Goal: Transaction & Acquisition: Purchase product/service

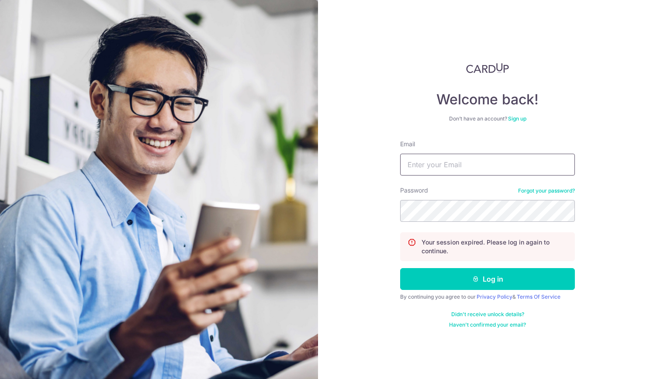
click at [448, 169] on input "Email" at bounding box center [487, 165] width 175 height 22
type input "PCLIM289@GMAIL.COM"
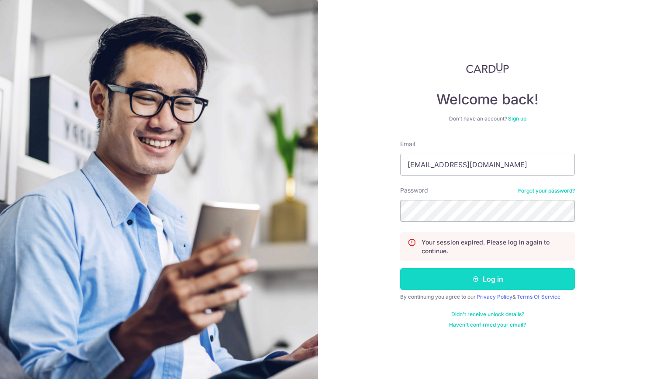
click at [490, 277] on button "Log in" at bounding box center [487, 279] width 175 height 22
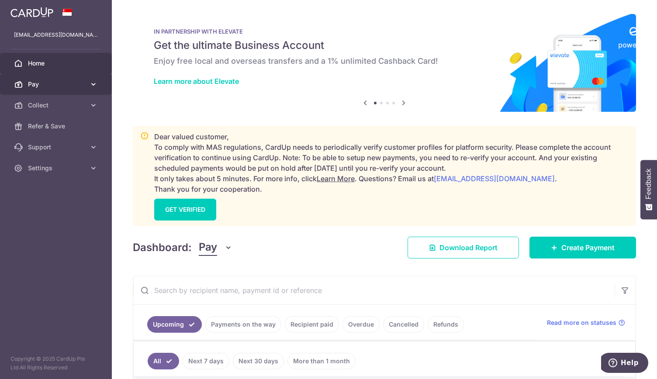
click at [63, 85] on span "Pay" at bounding box center [57, 84] width 58 height 9
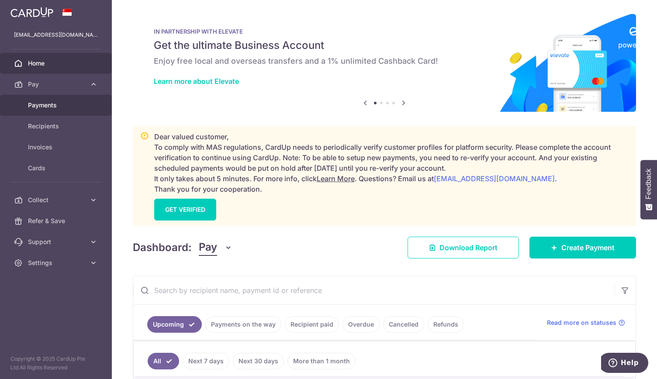
click at [65, 104] on span "Payments" at bounding box center [57, 105] width 58 height 9
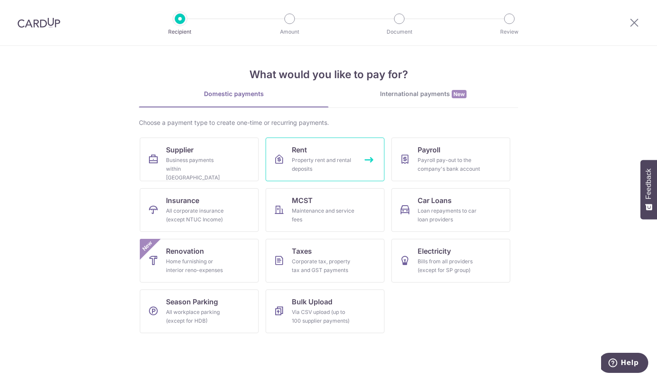
click at [311, 161] on div "Property rent and rental deposits" at bounding box center [323, 164] width 63 height 17
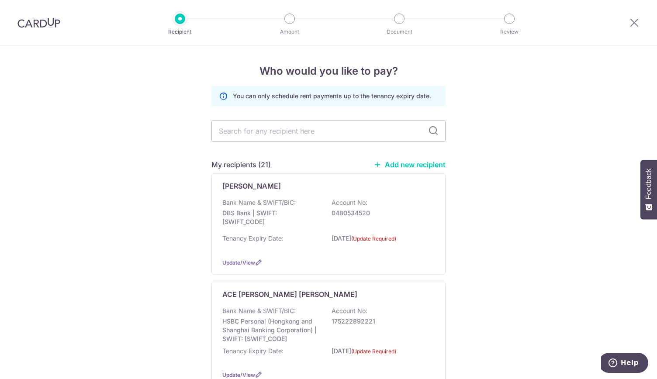
click at [391, 163] on link "Add new recipient" at bounding box center [409, 164] width 72 height 9
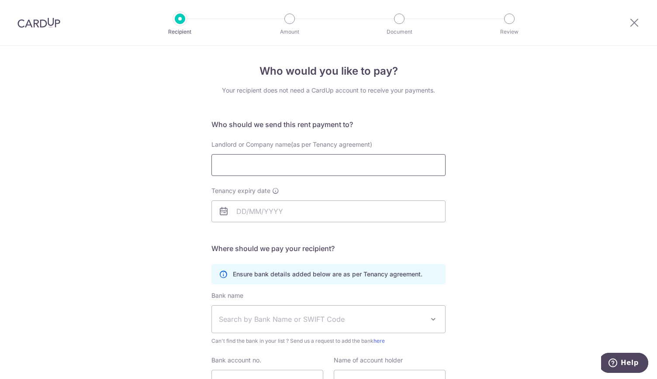
click at [232, 165] on input "Landlord or Company name(as per Tenancy agreement)" at bounding box center [328, 165] width 234 height 22
type input "BARNABAS KENNETH TENG SOON HENG"
click at [242, 216] on input "Tenancy expiry date" at bounding box center [328, 211] width 234 height 22
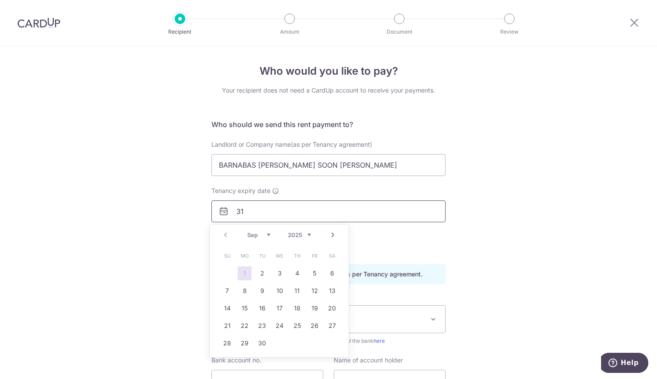
type input "[DATE]"
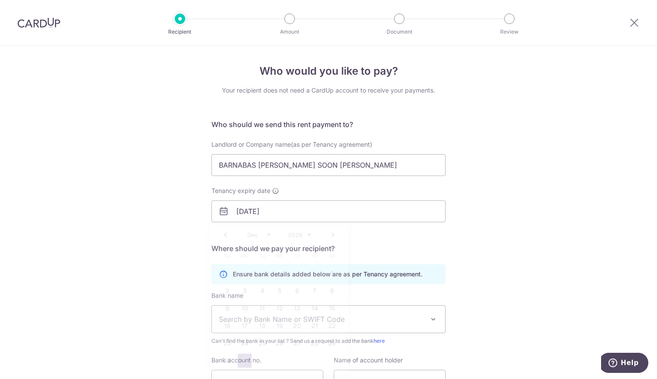
click at [371, 254] on form "Who should we send this rent payment to? Landlord or Company name(as per Tenanc…" at bounding box center [328, 269] width 234 height 301
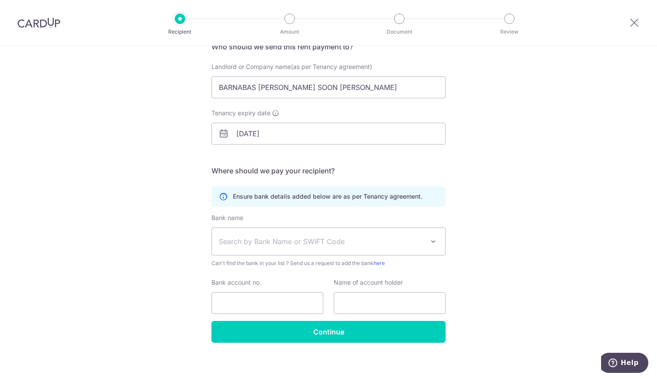
scroll to position [82, 0]
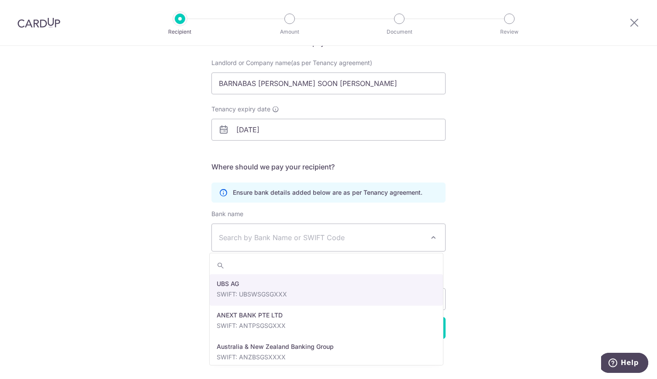
click at [273, 235] on span "Search by Bank Name or SWIFT Code" at bounding box center [321, 237] width 205 height 10
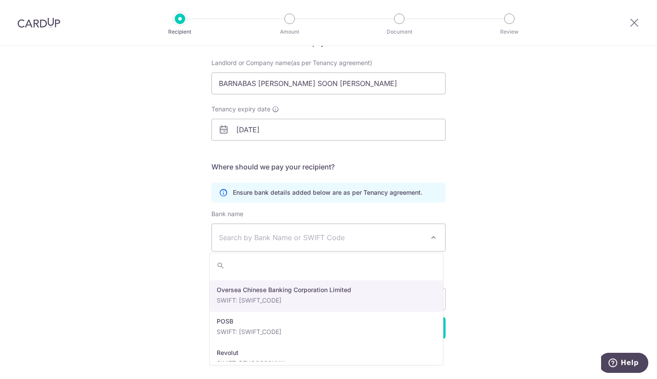
scroll to position [1485, 0]
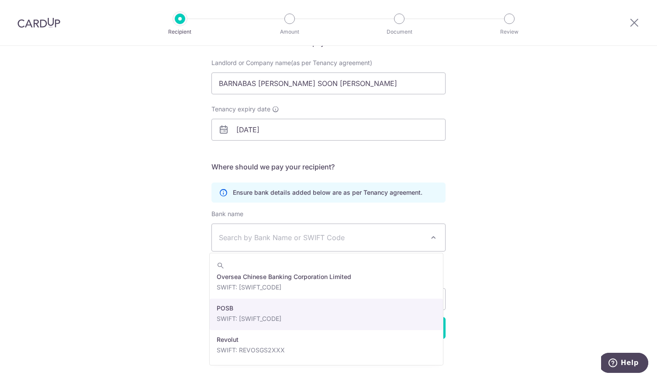
select select "19"
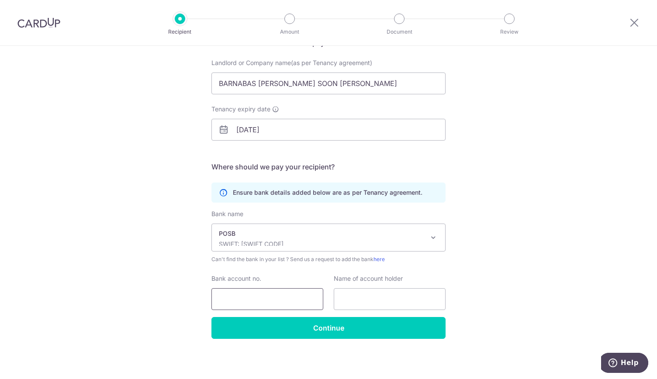
click at [232, 301] on input "Bank account no." at bounding box center [267, 299] width 112 height 22
type input "126117272"
click at [351, 297] on input "text" at bounding box center [390, 299] width 112 height 22
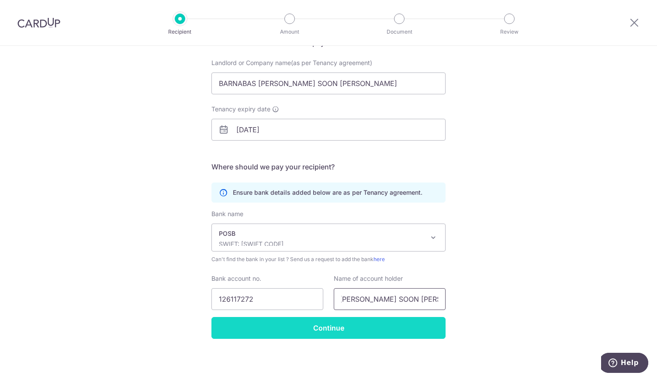
type input "BARNABAS KENNETH TENG SOON HENG"
click at [354, 324] on input "Continue" at bounding box center [328, 328] width 234 height 22
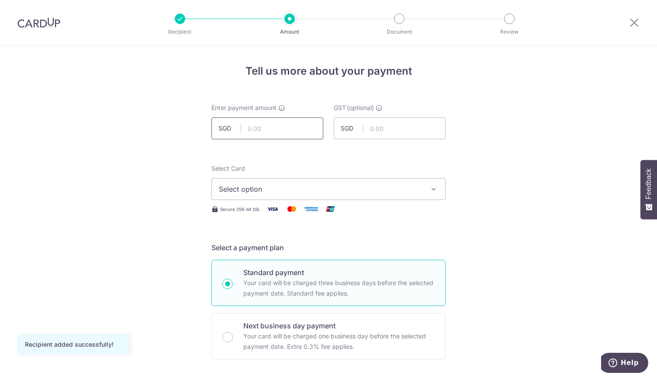
click at [258, 130] on input "text" at bounding box center [267, 129] width 112 height 22
type input "5,895.83"
click at [240, 190] on span "Select option" at bounding box center [321, 189] width 204 height 10
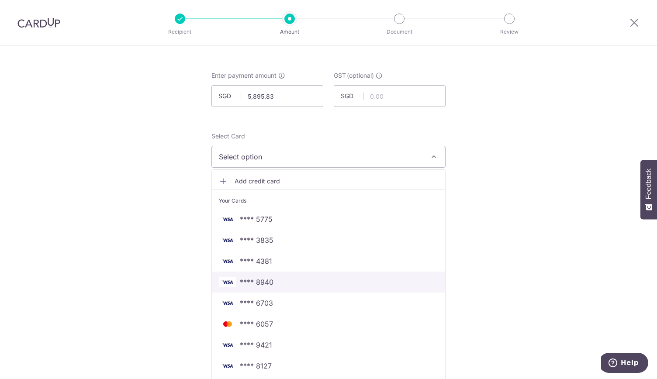
scroll to position [44, 0]
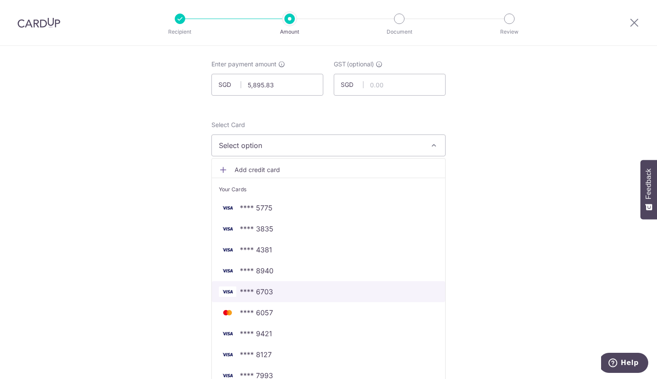
click at [287, 292] on span "**** 6703" at bounding box center [328, 292] width 219 height 10
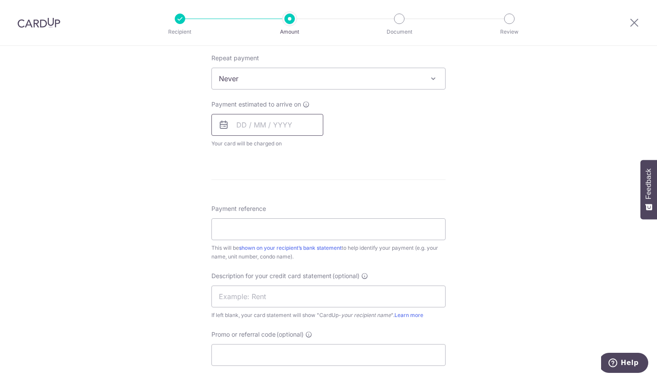
scroll to position [349, 0]
click at [238, 122] on input "text" at bounding box center [267, 123] width 112 height 22
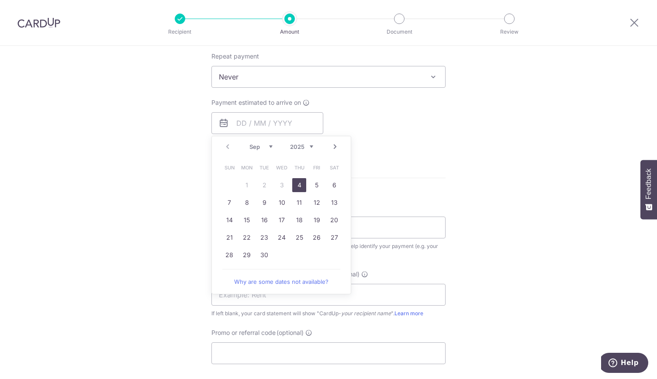
click at [295, 180] on link "4" at bounding box center [299, 185] width 14 height 14
type input "[DATE]"
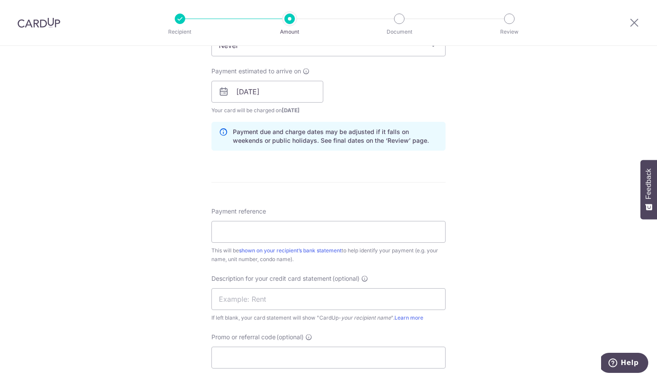
scroll to position [480, 0]
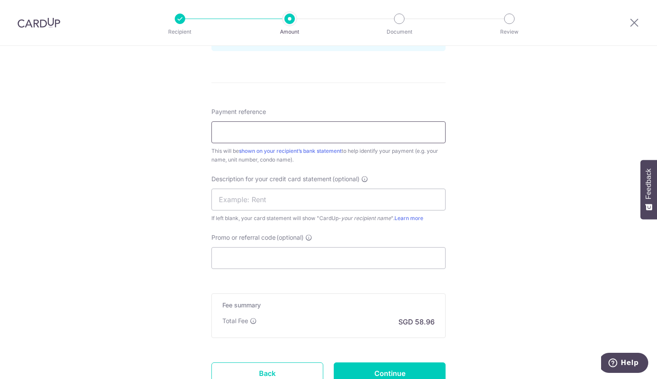
click at [233, 127] on input "Payment reference" at bounding box center [328, 132] width 234 height 22
type input "RENT AUGUST 25"
click at [234, 202] on input "text" at bounding box center [328, 200] width 234 height 22
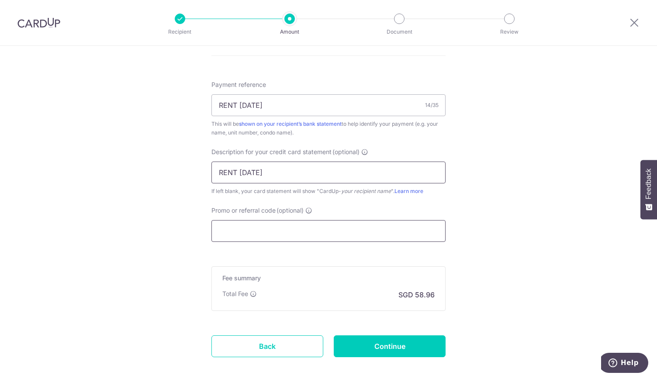
scroll to position [549, 0]
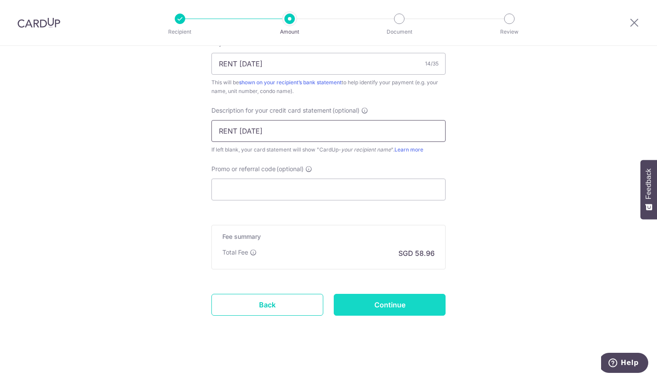
type input "RENT AUGUST 25"
click at [397, 303] on input "Continue" at bounding box center [390, 305] width 112 height 22
type input "Create Schedule"
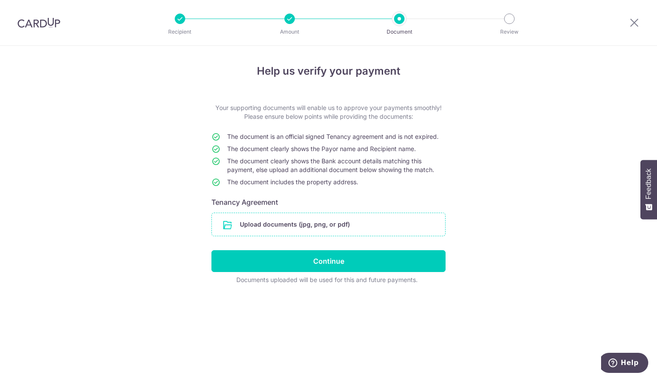
click at [281, 224] on input "file" at bounding box center [328, 224] width 233 height 23
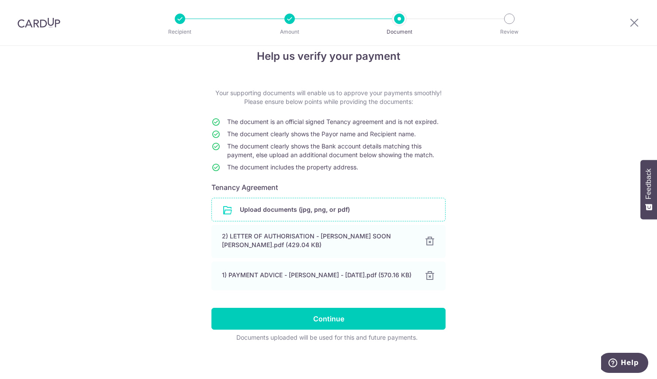
scroll to position [22, 0]
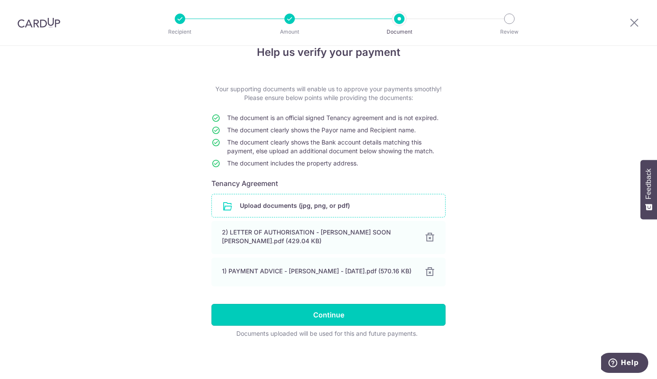
click at [335, 313] on input "Continue" at bounding box center [328, 315] width 234 height 22
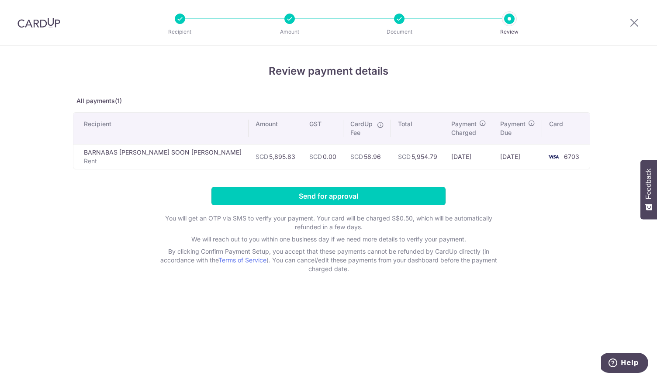
click at [343, 196] on input "Send for approval" at bounding box center [328, 196] width 234 height 18
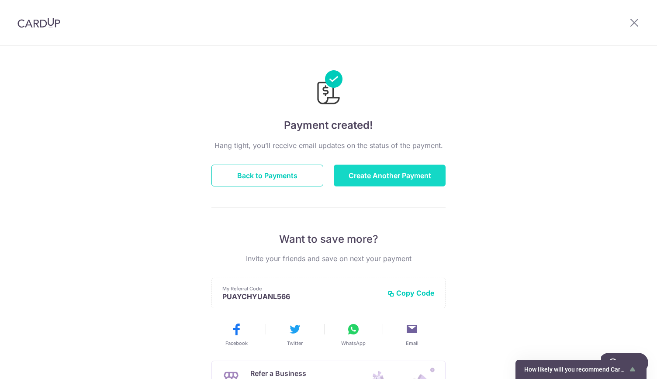
click at [395, 177] on button "Create Another Payment" at bounding box center [390, 176] width 112 height 22
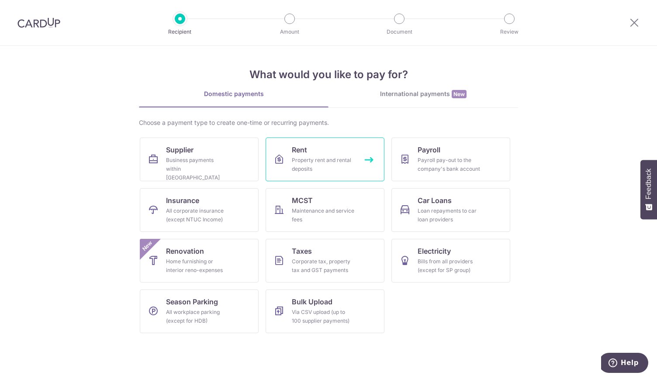
click at [305, 152] on span "Rent" at bounding box center [299, 150] width 15 height 10
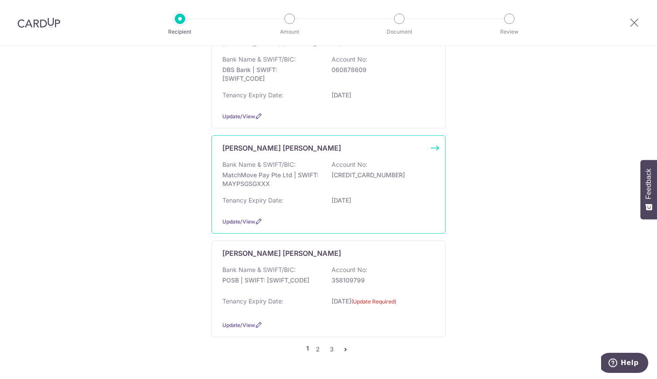
scroll to position [914, 0]
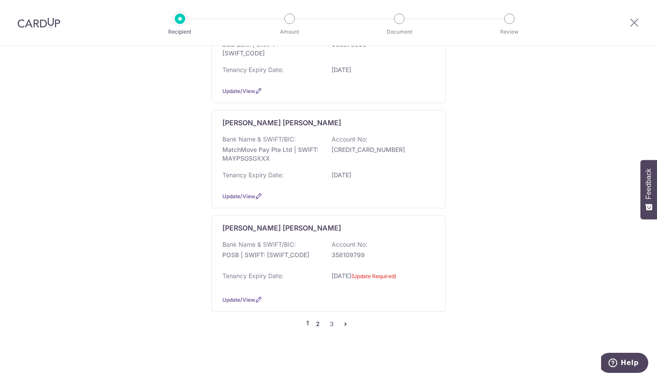
click at [315, 321] on link "2" at bounding box center [317, 324] width 10 height 10
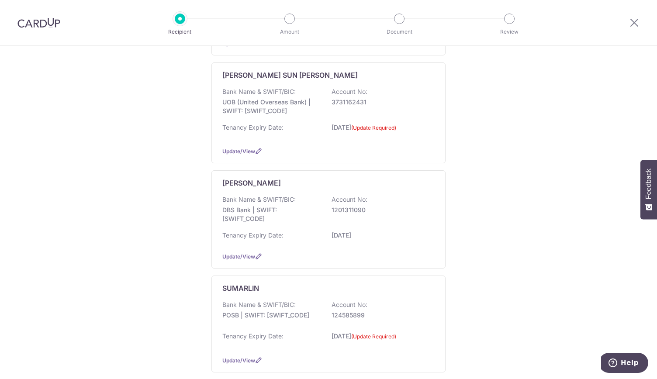
scroll to position [655, 0]
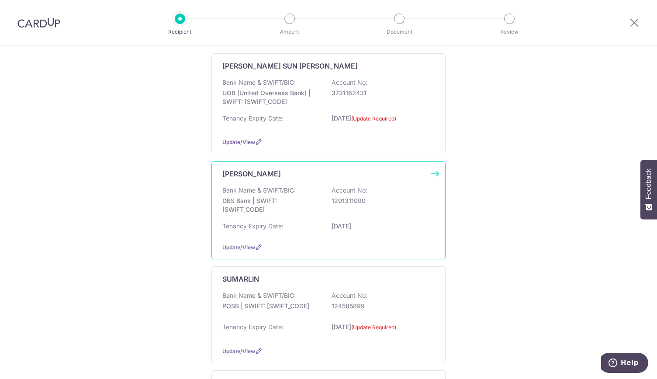
click at [301, 201] on p "DBS Bank | SWIFT: DBSSSGSGXXX" at bounding box center [271, 205] width 98 height 17
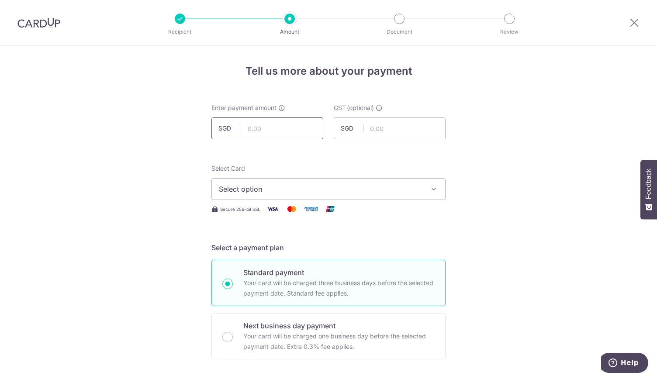
click at [263, 127] on input "text" at bounding box center [267, 129] width 112 height 22
type input "2,727.90"
click at [234, 190] on span "Select option" at bounding box center [321, 189] width 204 height 10
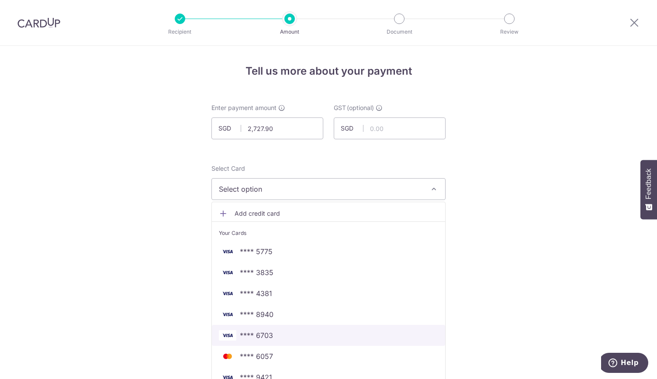
click at [293, 336] on span "**** 6703" at bounding box center [328, 335] width 219 height 10
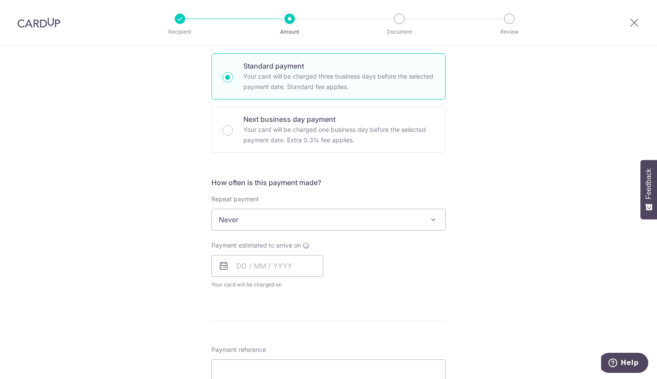
scroll to position [306, 0]
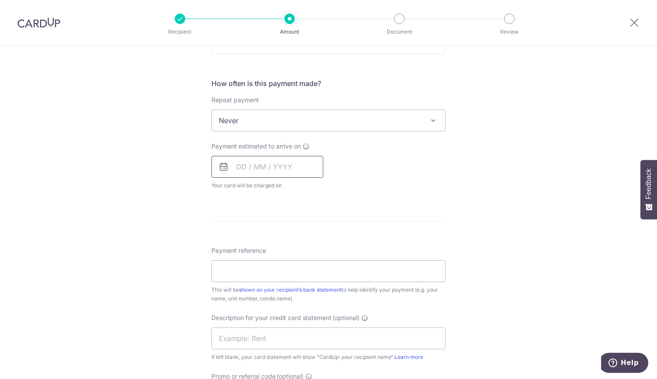
click at [262, 168] on input "text" at bounding box center [267, 167] width 112 height 22
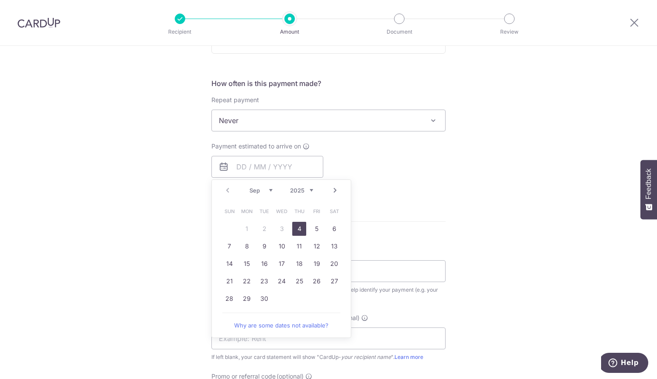
click at [301, 228] on link "4" at bounding box center [299, 229] width 14 height 14
type input "04/09/2025"
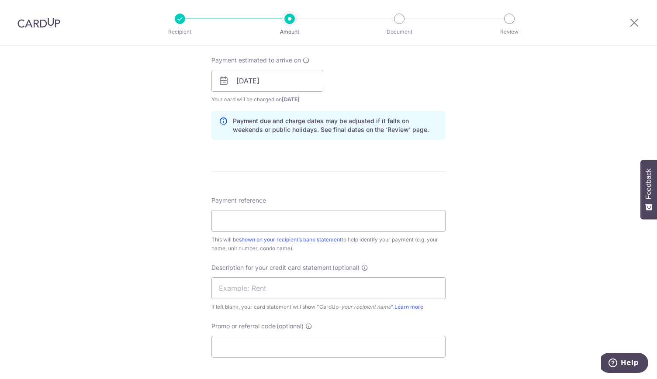
scroll to position [437, 0]
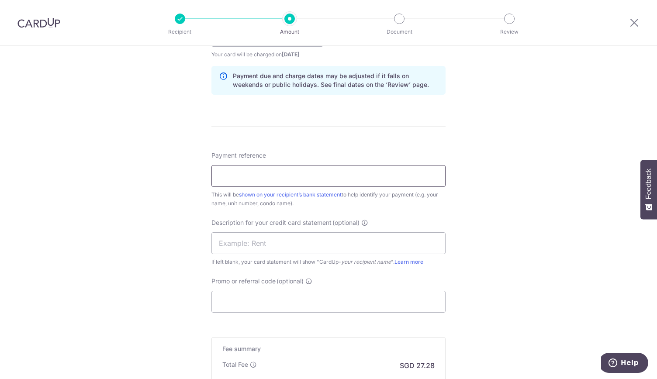
click at [240, 172] on input "Payment reference" at bounding box center [328, 176] width 234 height 22
type input "RENT AUGUST 25"
click at [232, 245] on input "text" at bounding box center [328, 243] width 234 height 22
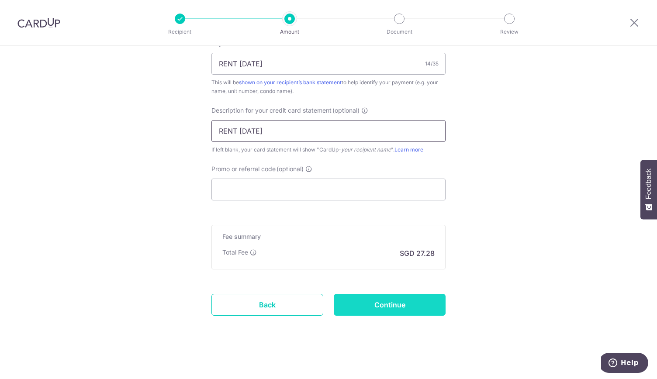
type input "RENT AUGUST 25"
click at [409, 304] on input "Continue" at bounding box center [390, 305] width 112 height 22
type input "Create Schedule"
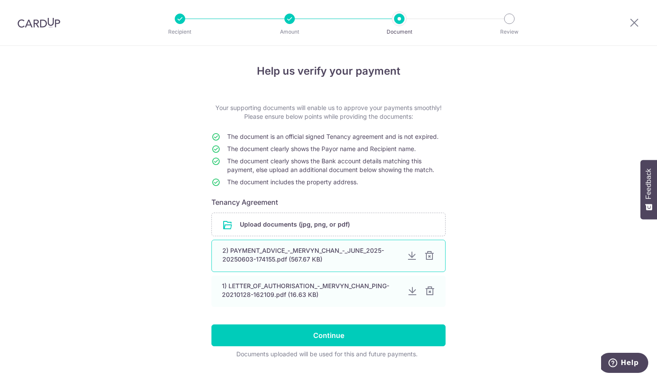
click at [427, 259] on div at bounding box center [429, 256] width 10 height 10
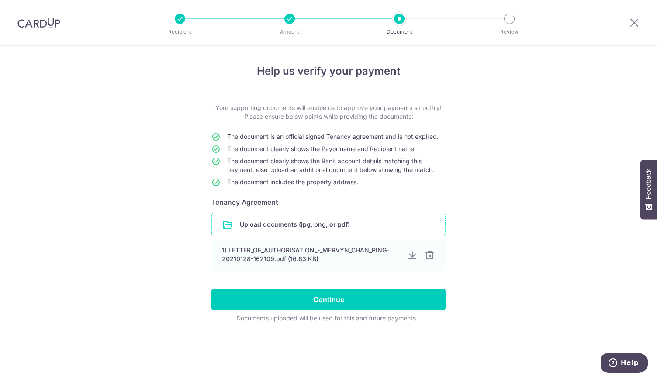
click at [294, 226] on input "file" at bounding box center [328, 224] width 233 height 23
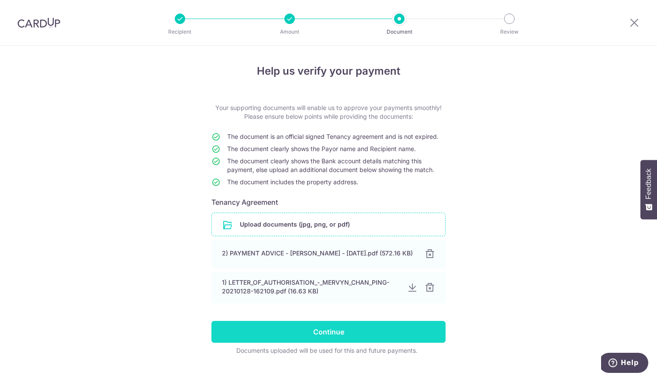
click at [345, 333] on input "Continue" at bounding box center [328, 332] width 234 height 22
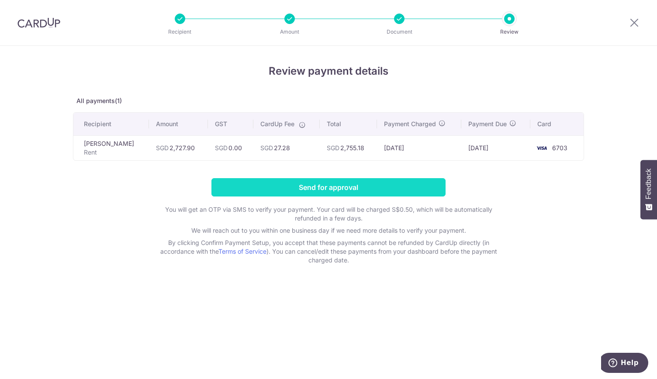
click at [342, 189] on input "Send for approval" at bounding box center [328, 187] width 234 height 18
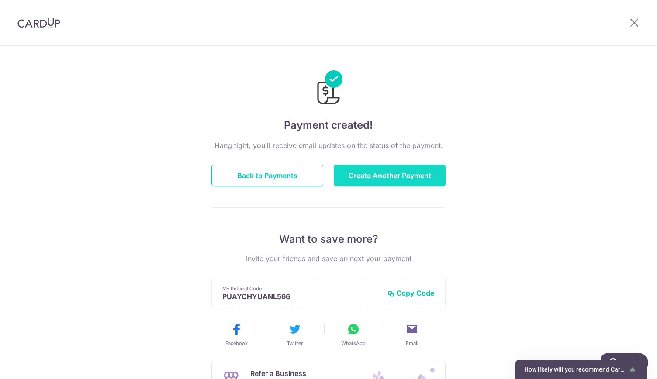
click at [373, 174] on button "Create Another Payment" at bounding box center [390, 176] width 112 height 22
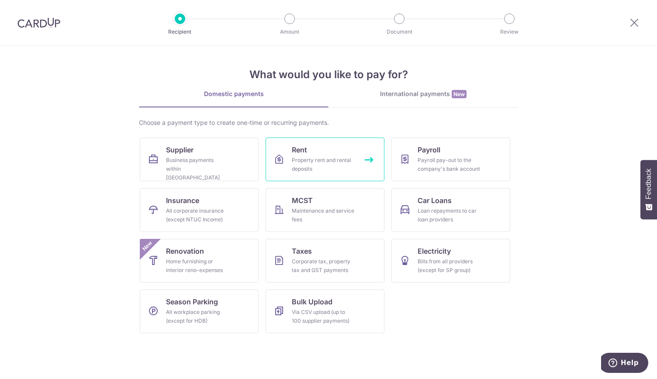
click at [322, 163] on div "Property rent and rental deposits" at bounding box center [323, 164] width 63 height 17
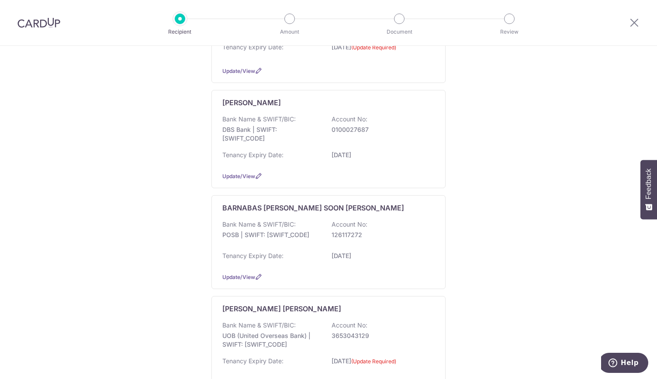
scroll to position [303, 0]
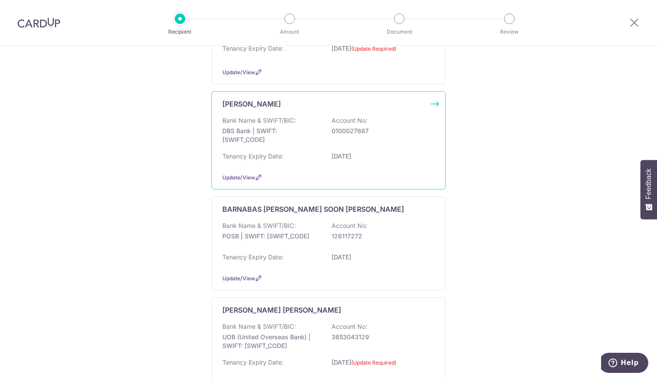
click at [325, 133] on div "Bank Name & SWIFT/BIC: DBS Bank | SWIFT: [SWIFT_CODE] Account No: 0100027687" at bounding box center [328, 132] width 212 height 32
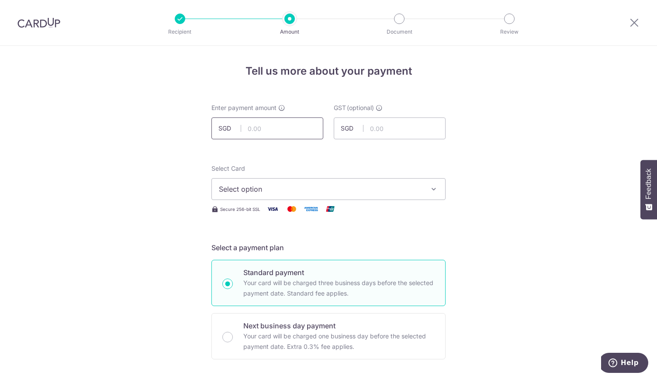
click at [252, 129] on input "text" at bounding box center [267, 129] width 112 height 22
type input "4,146.80"
click at [251, 193] on span "Select option" at bounding box center [321, 189] width 204 height 10
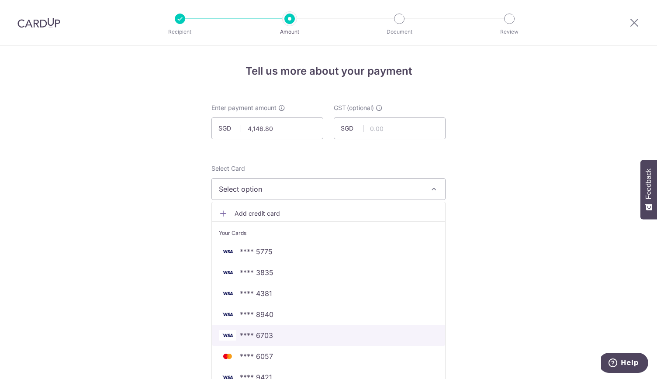
click at [301, 343] on link "**** 6703" at bounding box center [328, 335] width 233 height 21
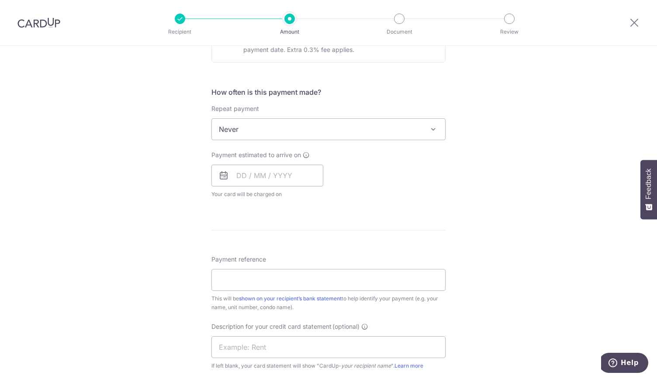
scroll to position [349, 0]
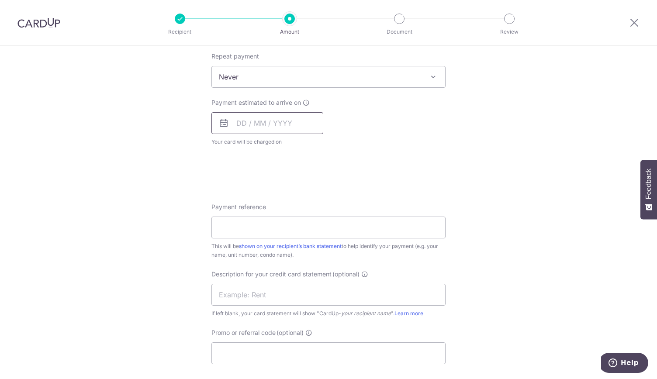
click at [252, 123] on input "text" at bounding box center [267, 123] width 112 height 22
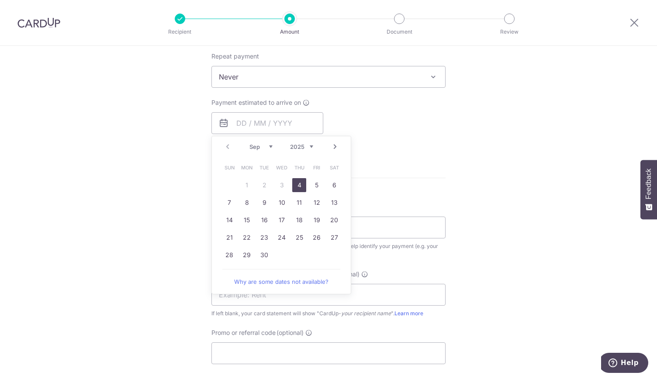
click at [296, 181] on link "4" at bounding box center [299, 185] width 14 height 14
type input "04/09/2025"
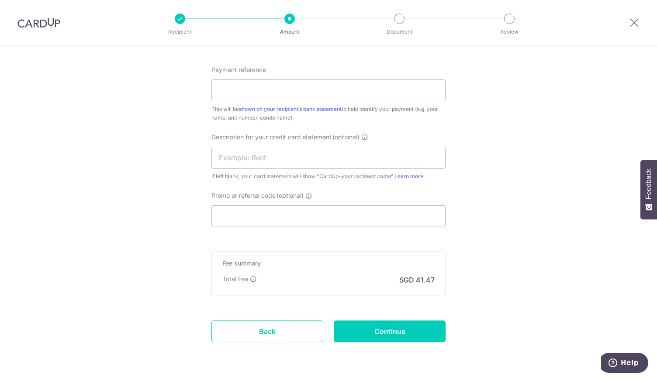
scroll to position [524, 0]
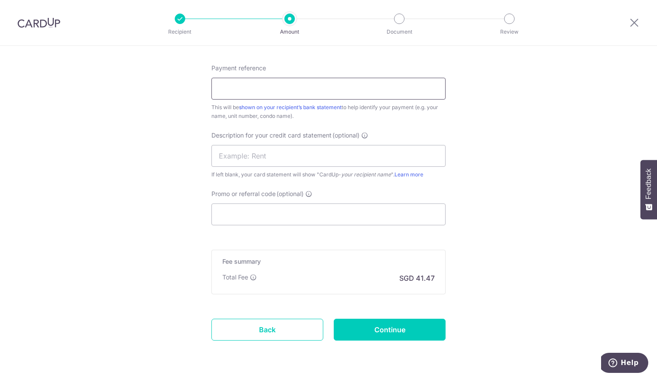
click at [241, 90] on input "Payment reference" at bounding box center [328, 89] width 234 height 22
type input "A"
type input "RENT AUGUST 25"
click at [225, 155] on input "text" at bounding box center [328, 156] width 234 height 22
type input "RENT AUGUST 25"
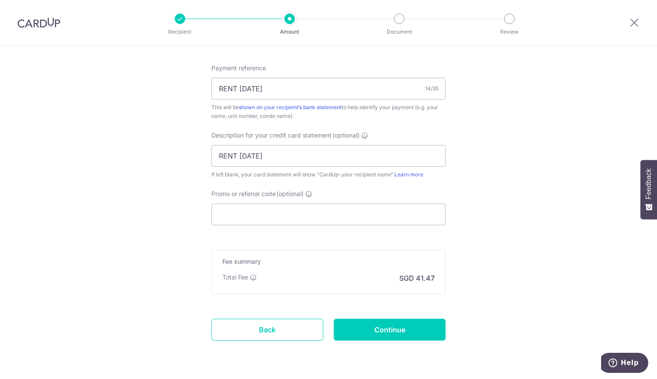
click at [409, 330] on input "Continue" at bounding box center [390, 330] width 112 height 22
type input "Create Schedule"
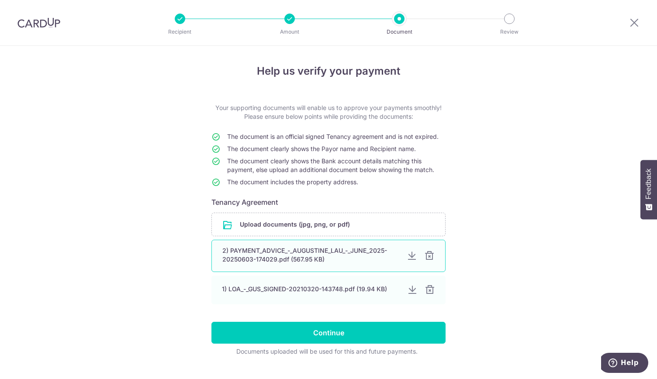
click at [425, 256] on div at bounding box center [429, 256] width 10 height 10
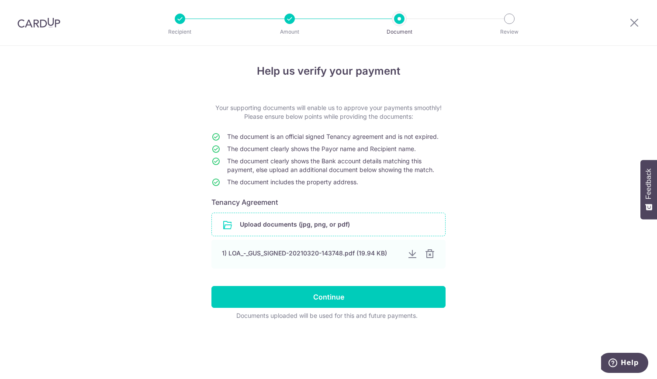
click at [315, 225] on input "file" at bounding box center [328, 224] width 233 height 23
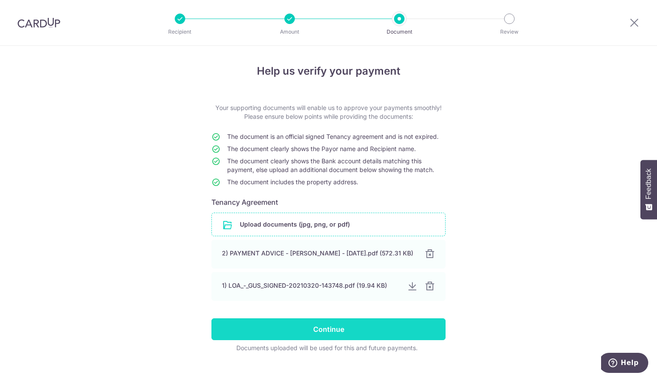
click at [341, 331] on input "Continue" at bounding box center [328, 329] width 234 height 22
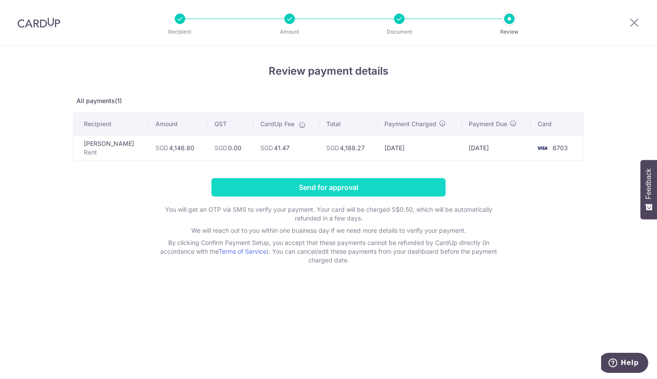
click at [308, 187] on input "Send for approval" at bounding box center [328, 187] width 234 height 18
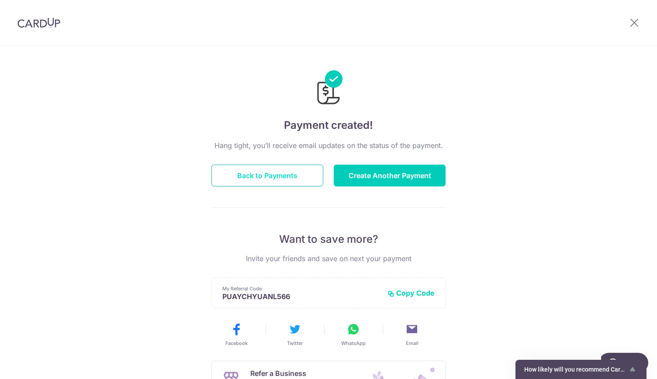
click at [285, 176] on button "Back to Payments" at bounding box center [267, 176] width 112 height 22
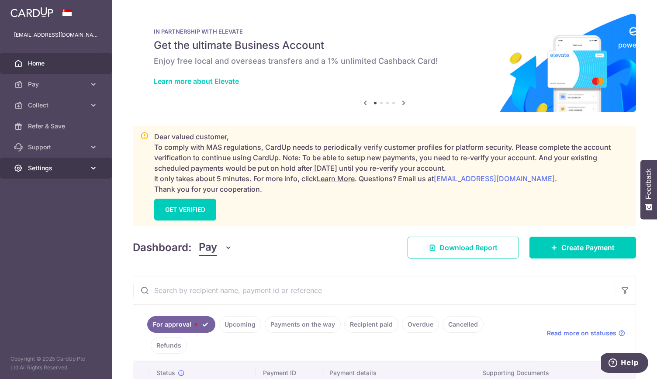
click at [45, 165] on span "Settings" at bounding box center [57, 168] width 58 height 9
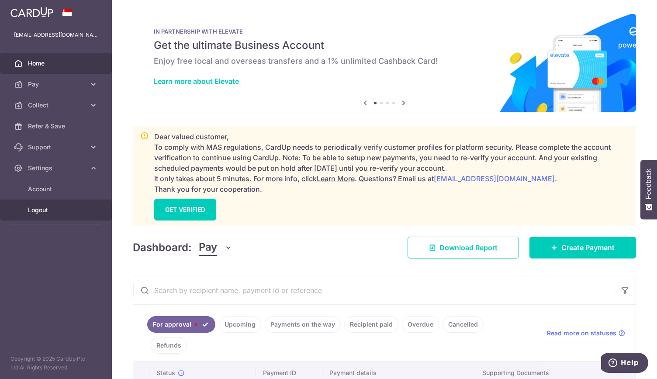
click at [48, 209] on span "Logout" at bounding box center [57, 210] width 58 height 9
